Goal: Information Seeking & Learning: Learn about a topic

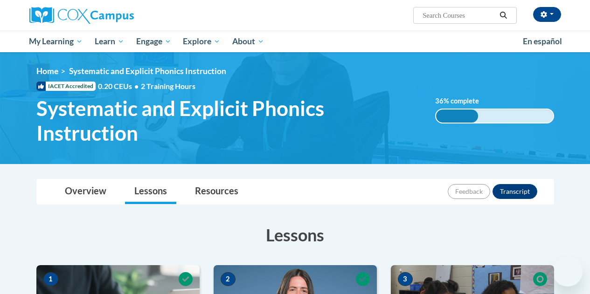
drag, startPoint x: 0, startPoint y: 0, endPoint x: 566, endPoint y: 87, distance: 572.3
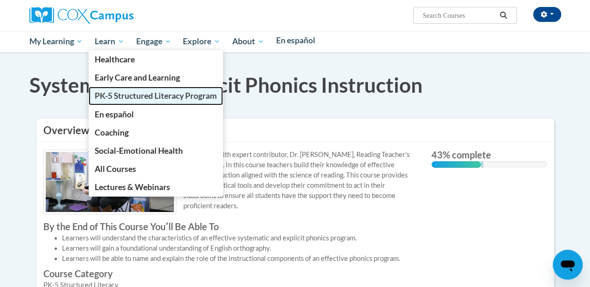
click at [139, 91] on span "PK-5 Structured Literacy Program" at bounding box center [156, 96] width 122 height 10
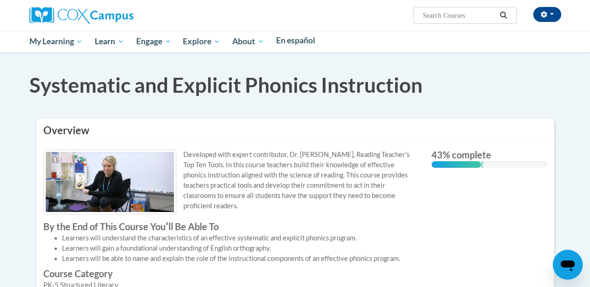
click at [475, 52] on div "[PERSON_NAME] ([GEOGRAPHIC_DATA]/New_York UTC-04:00) My Profile Inbox My Transc…" at bounding box center [295, 26] width 590 height 52
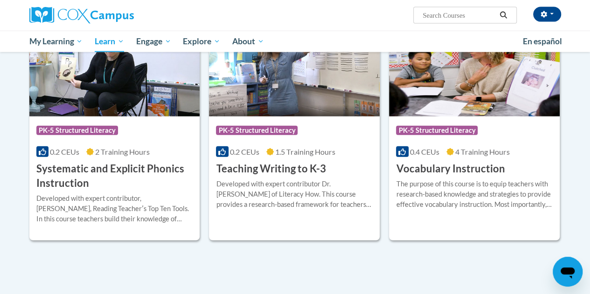
scroll to position [1056, 0]
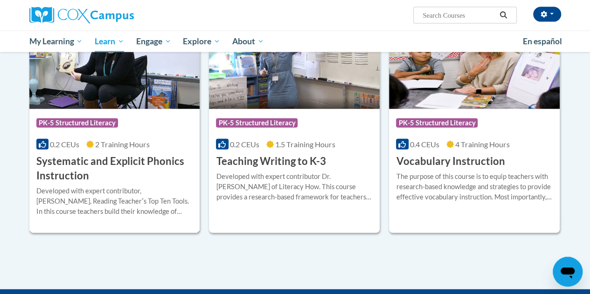
click at [102, 162] on h3 "Systematic and Explicit Phonics Instruction" at bounding box center [114, 168] width 157 height 29
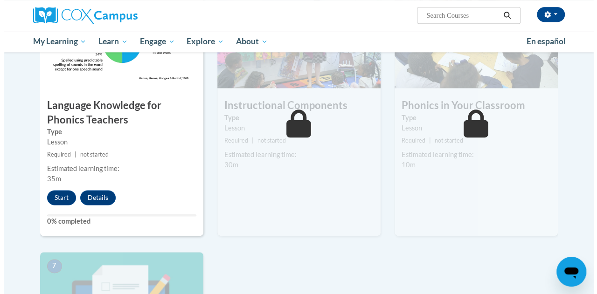
scroll to position [517, 0]
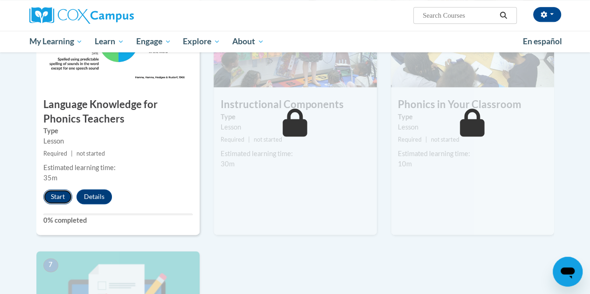
click at [65, 194] on button "Start" at bounding box center [57, 196] width 29 height 15
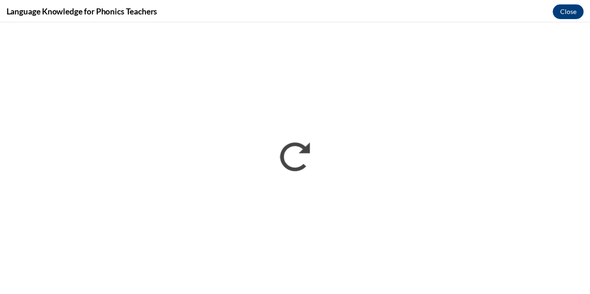
scroll to position [516, 0]
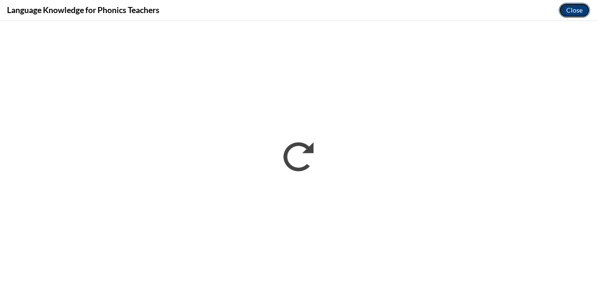
click at [571, 8] on button "Close" at bounding box center [574, 10] width 31 height 15
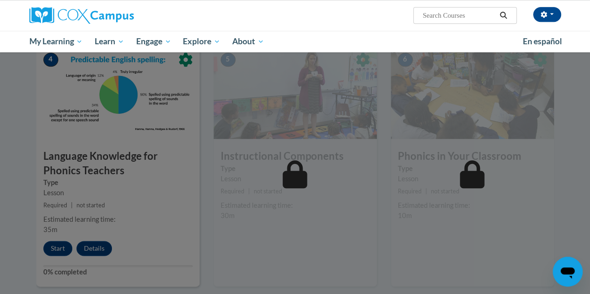
scroll to position [463, 0]
